Goal: Find specific page/section: Find specific page/section

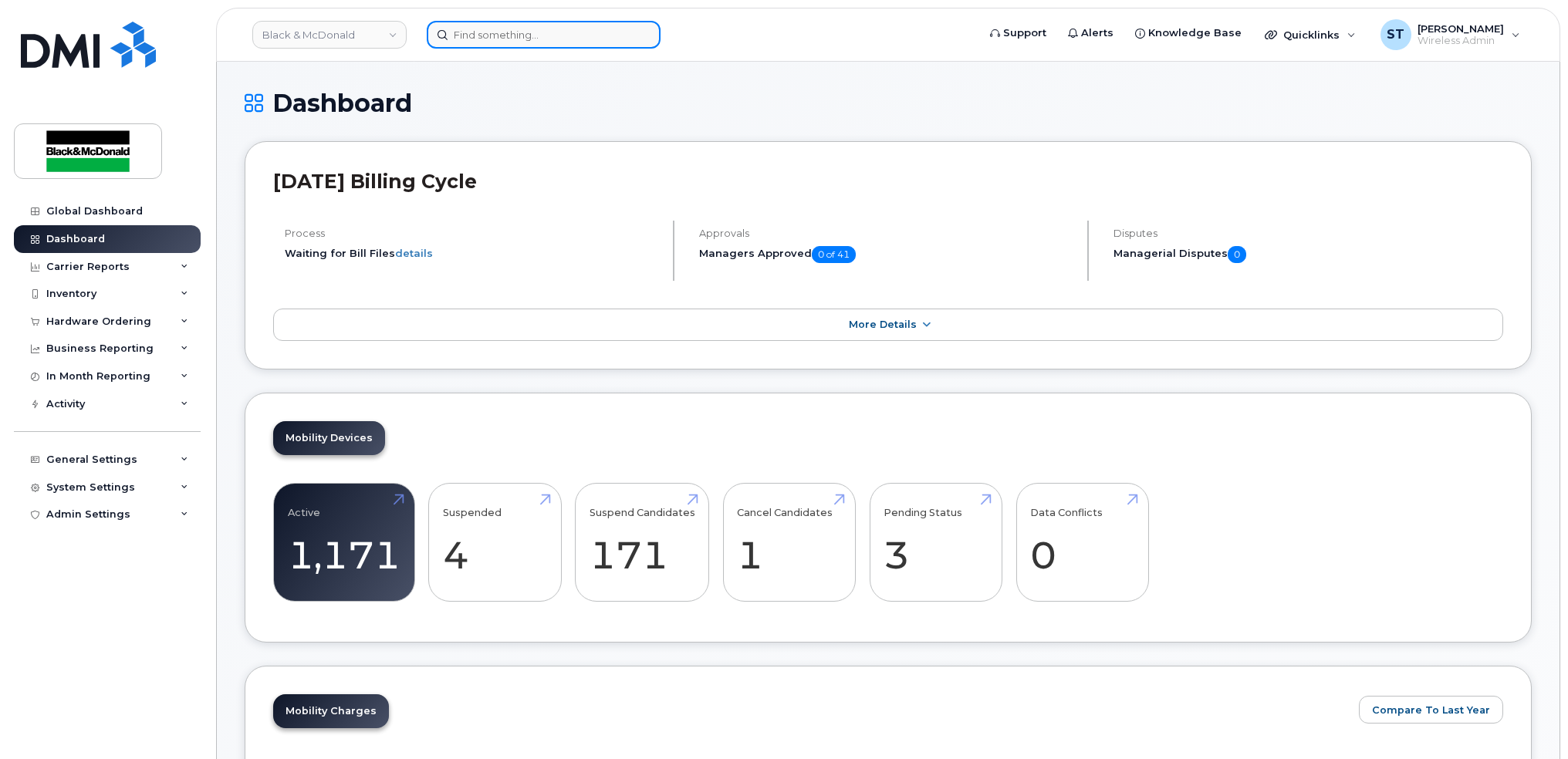
click at [465, 32] on input at bounding box center [543, 35] width 234 height 28
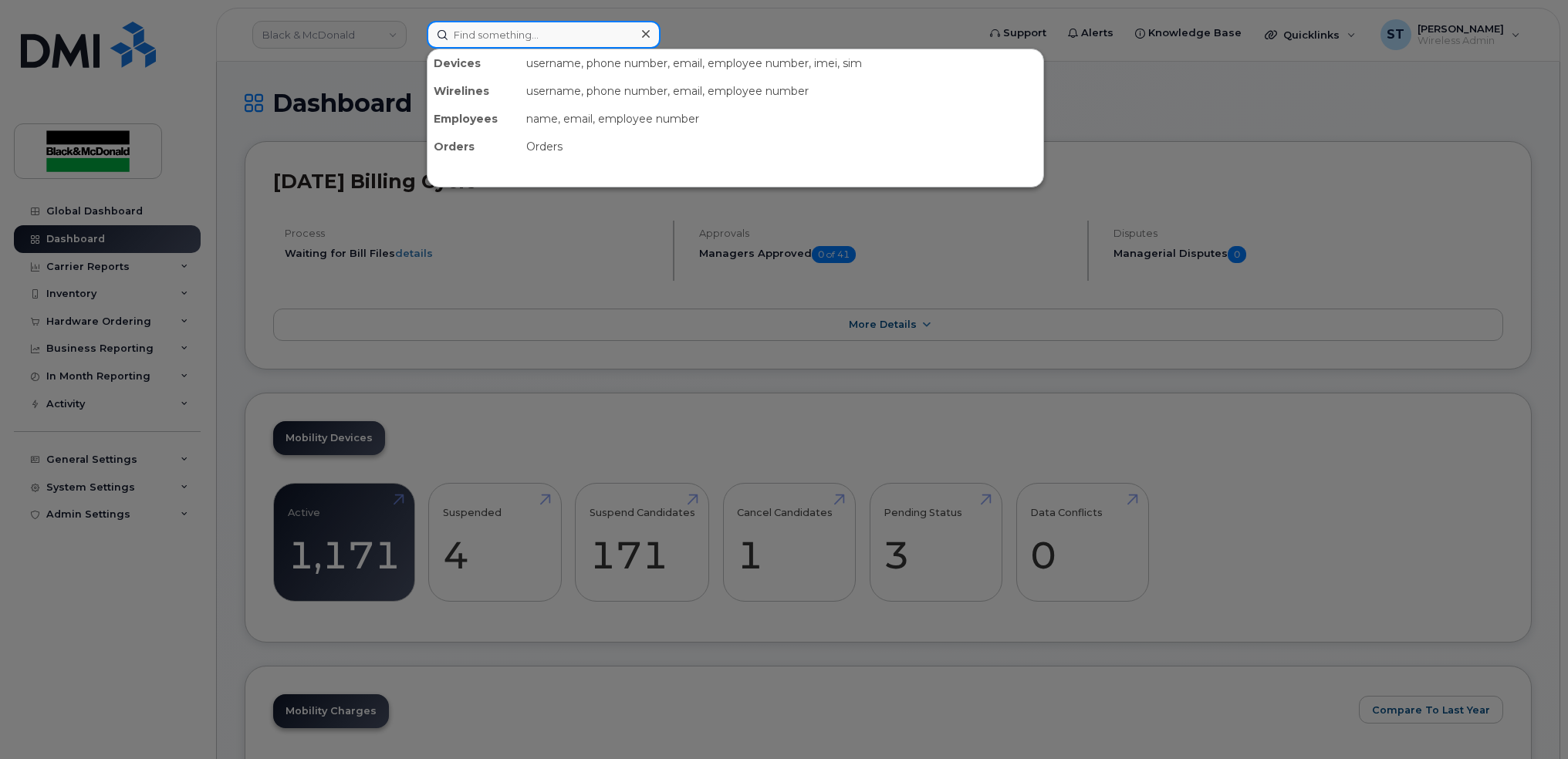
paste input "350197383780087"
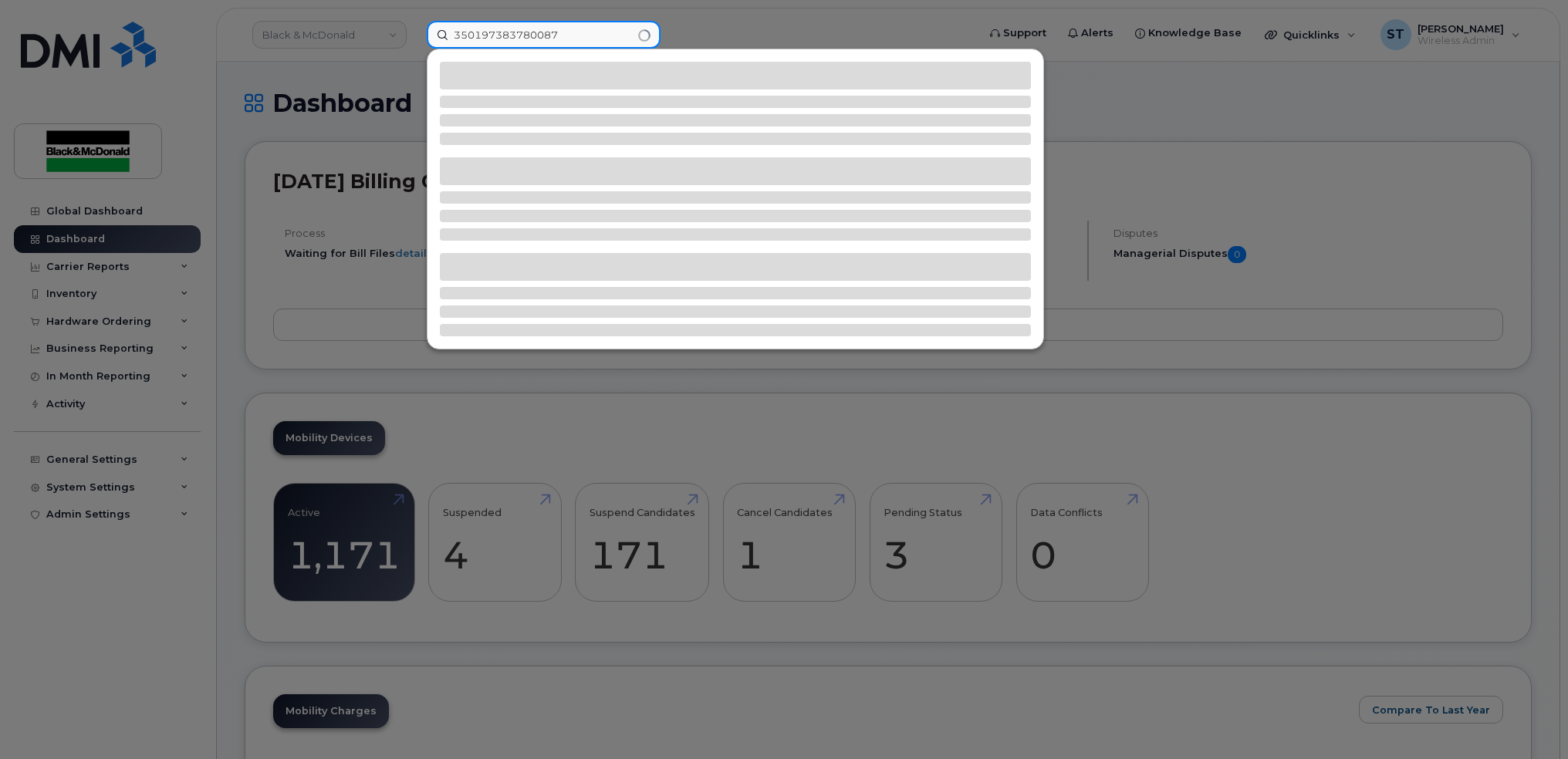
type input "350197383780087"
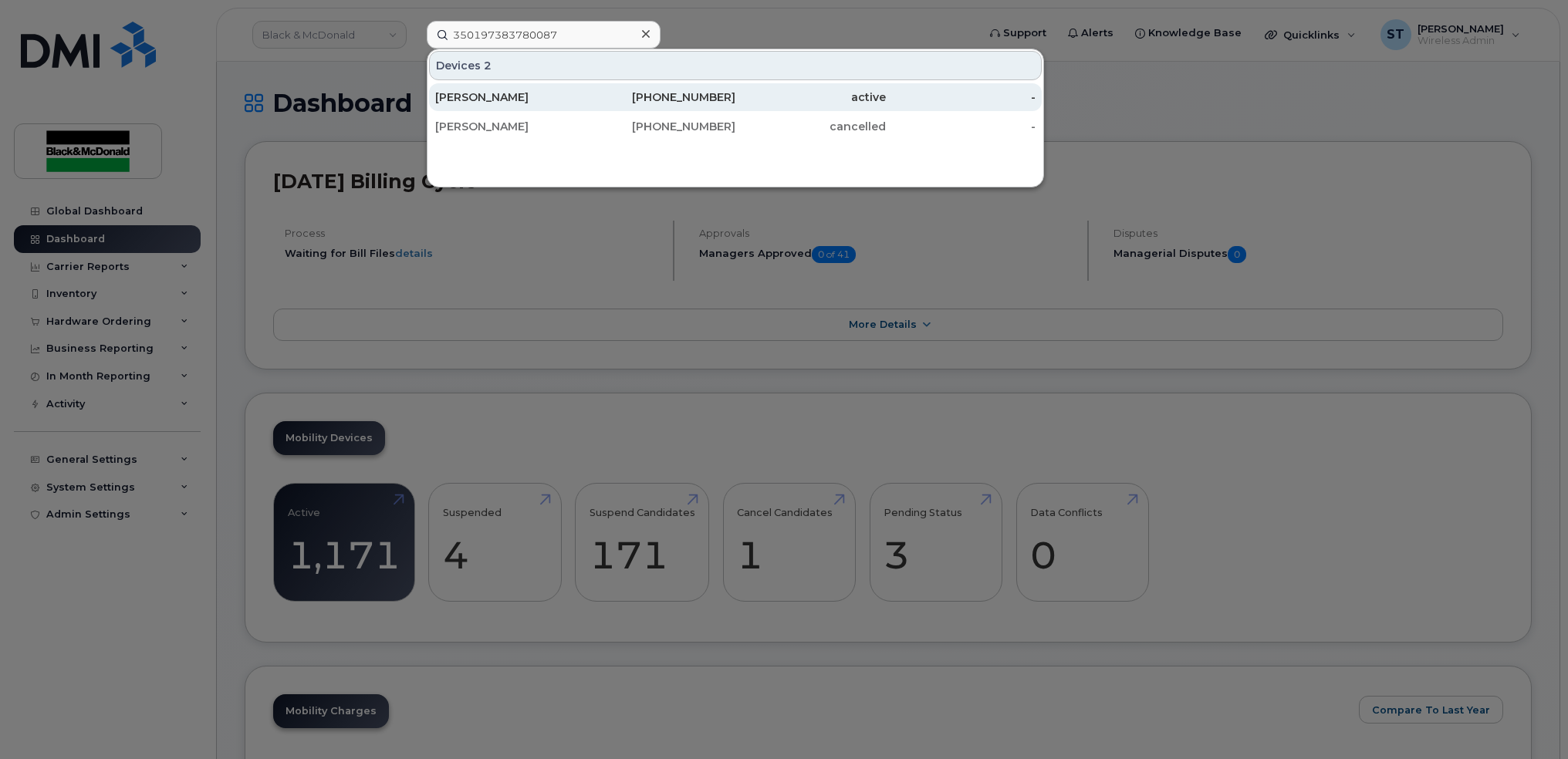
click at [502, 97] on div "[PERSON_NAME]" at bounding box center [510, 98] width 151 height 16
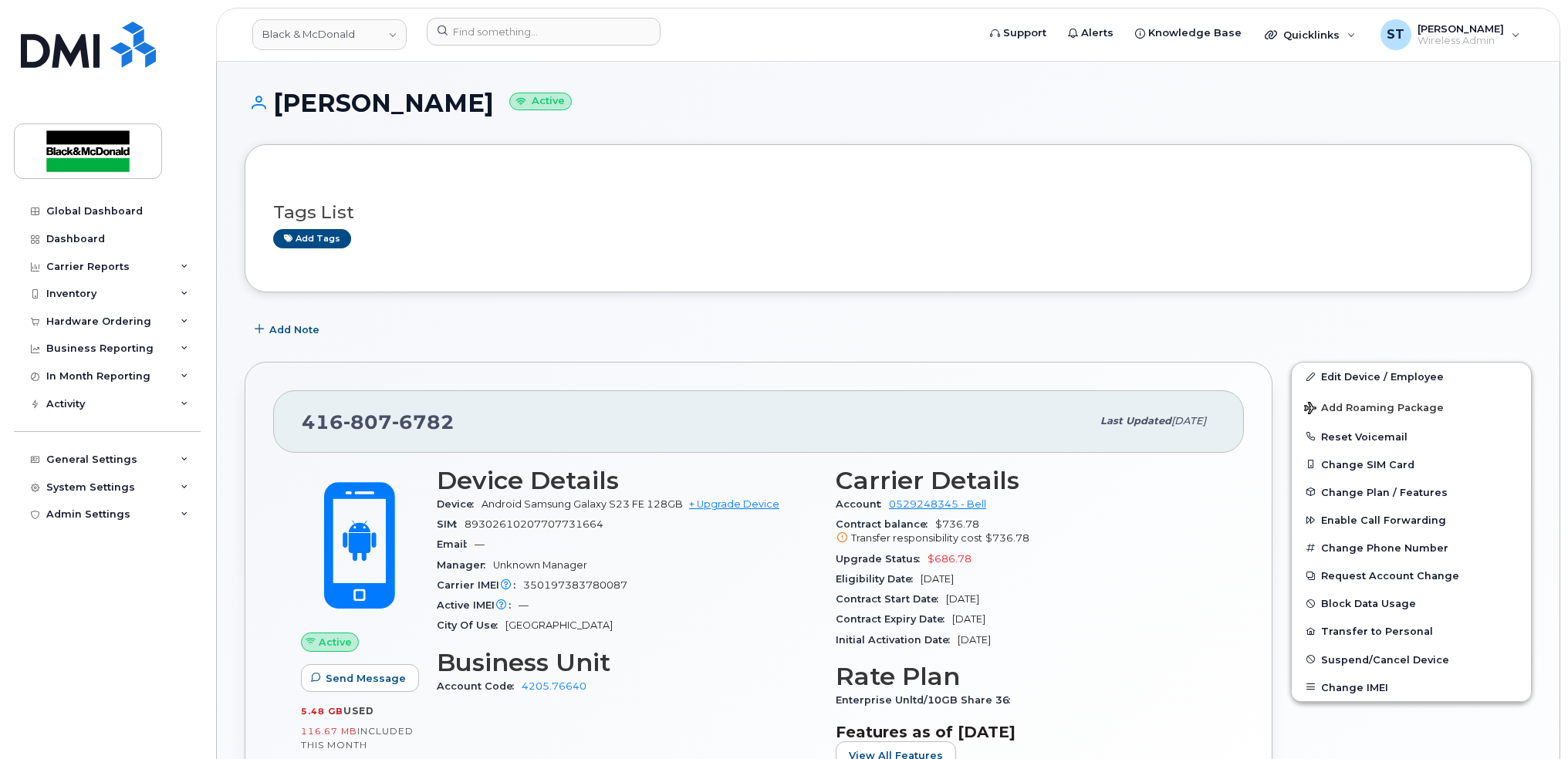
click at [722, 399] on div "[PHONE_NUMBER] Last updated [DATE]" at bounding box center [759, 421] width 971 height 62
